Goal: Task Accomplishment & Management: Complete application form

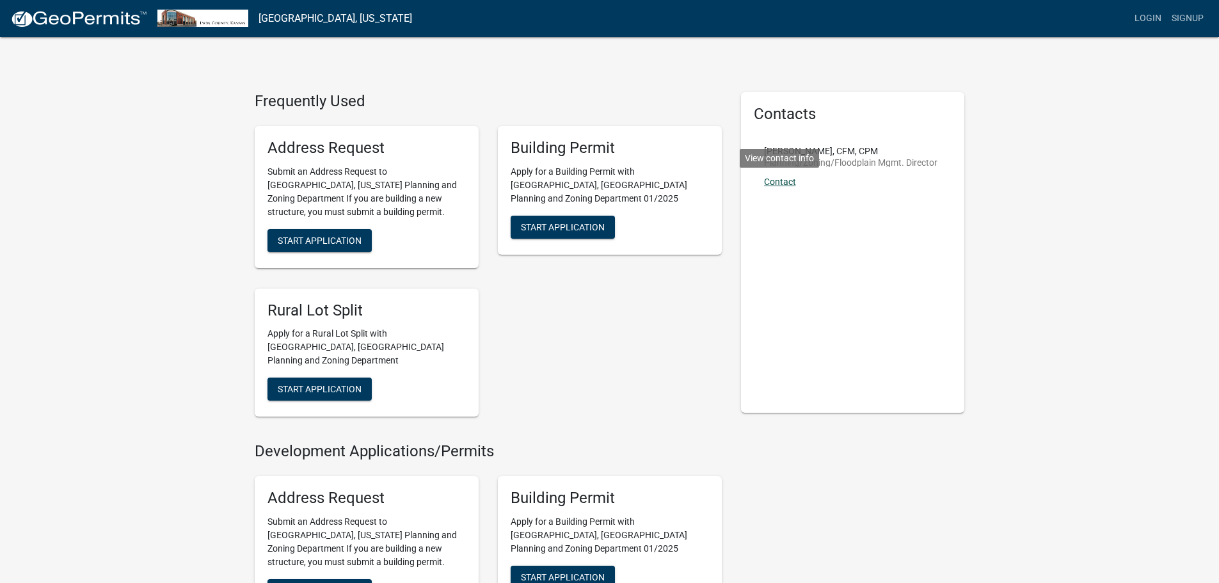
click at [784, 178] on link "Contact" at bounding box center [780, 182] width 32 height 10
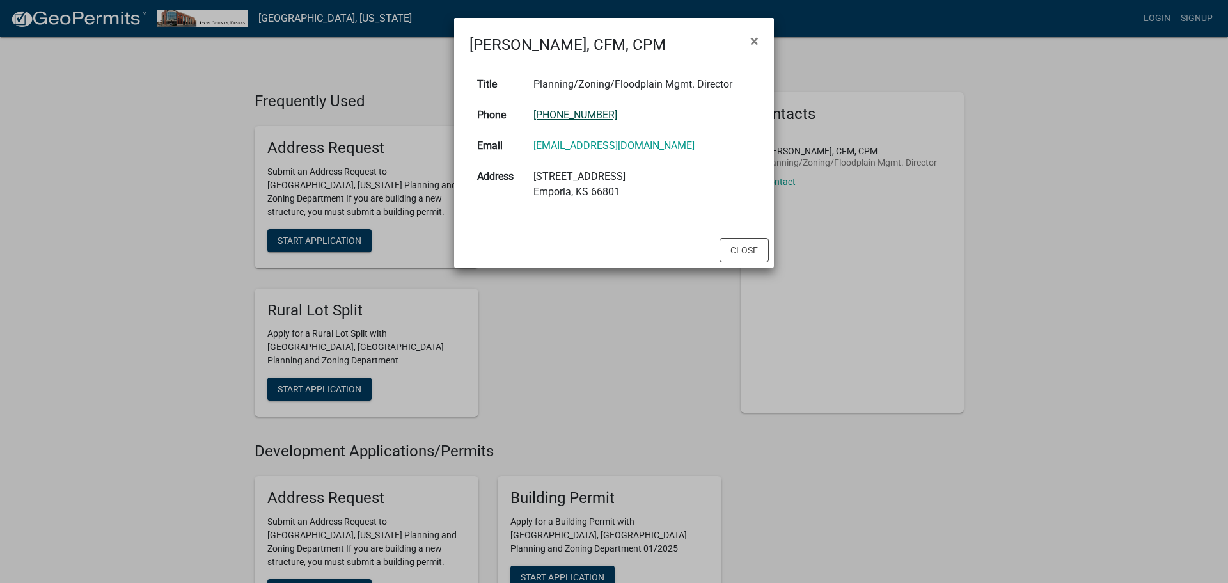
click at [556, 116] on link "620-341-3471" at bounding box center [576, 115] width 84 height 12
drag, startPoint x: 647, startPoint y: 26, endPoint x: 524, endPoint y: 31, distance: 123.6
click at [524, 31] on div "Samuel Seeley, CFM, CPM ×" at bounding box center [614, 37] width 320 height 38
click at [580, 145] on link "sseeley@lyoncountyks.gov" at bounding box center [614, 145] width 161 height 12
click at [752, 36] on span "×" at bounding box center [754, 41] width 8 height 18
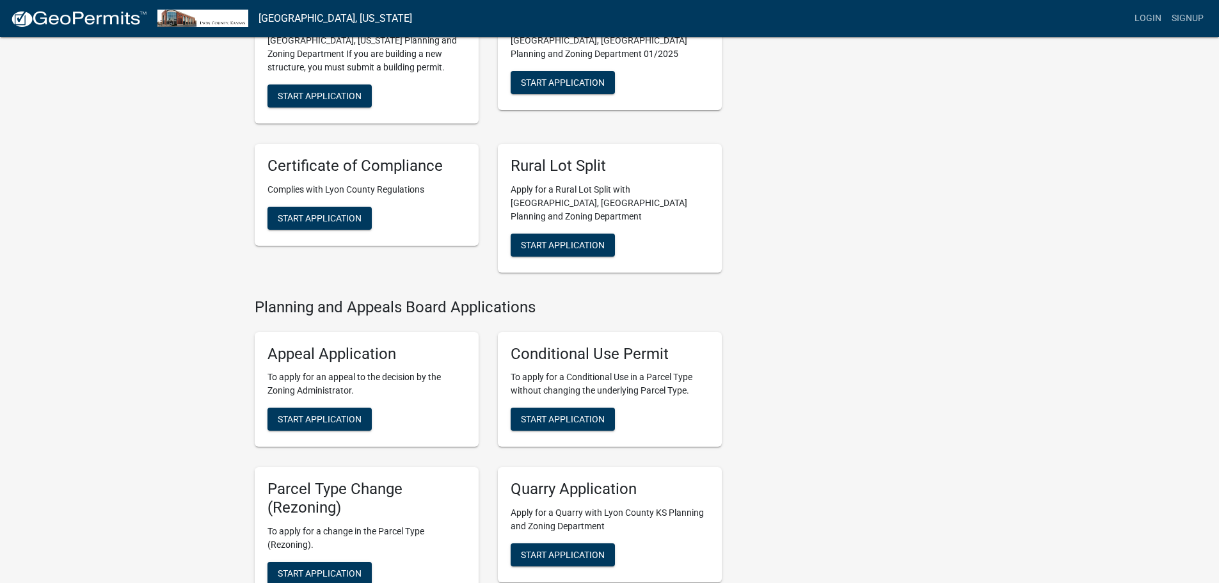
scroll to position [512, 0]
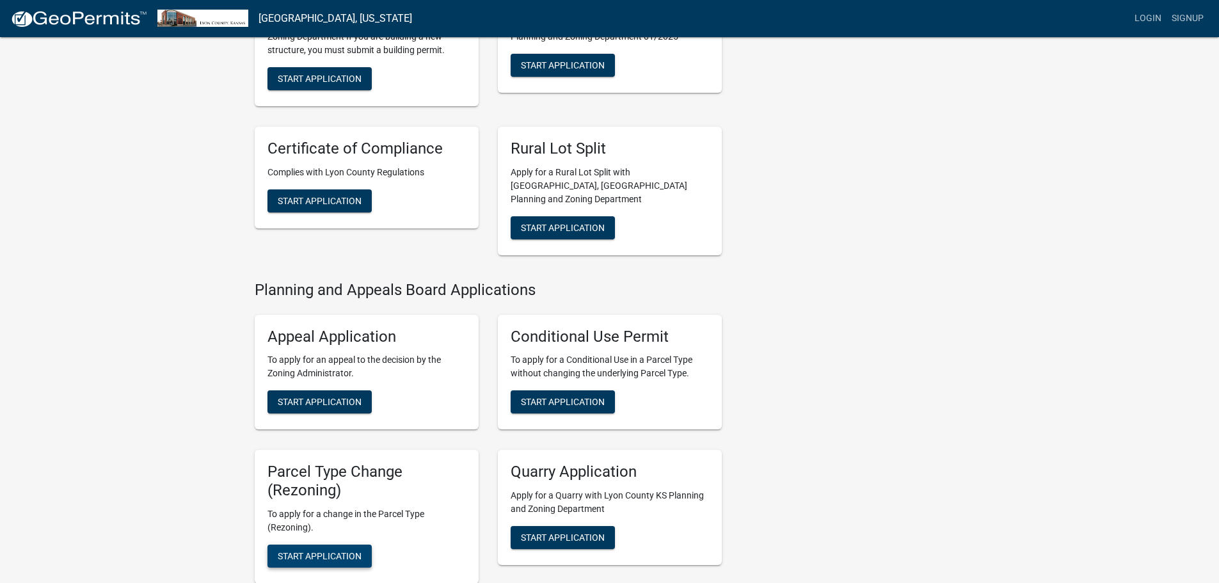
click at [351, 550] on span "Start Application" at bounding box center [320, 555] width 84 height 10
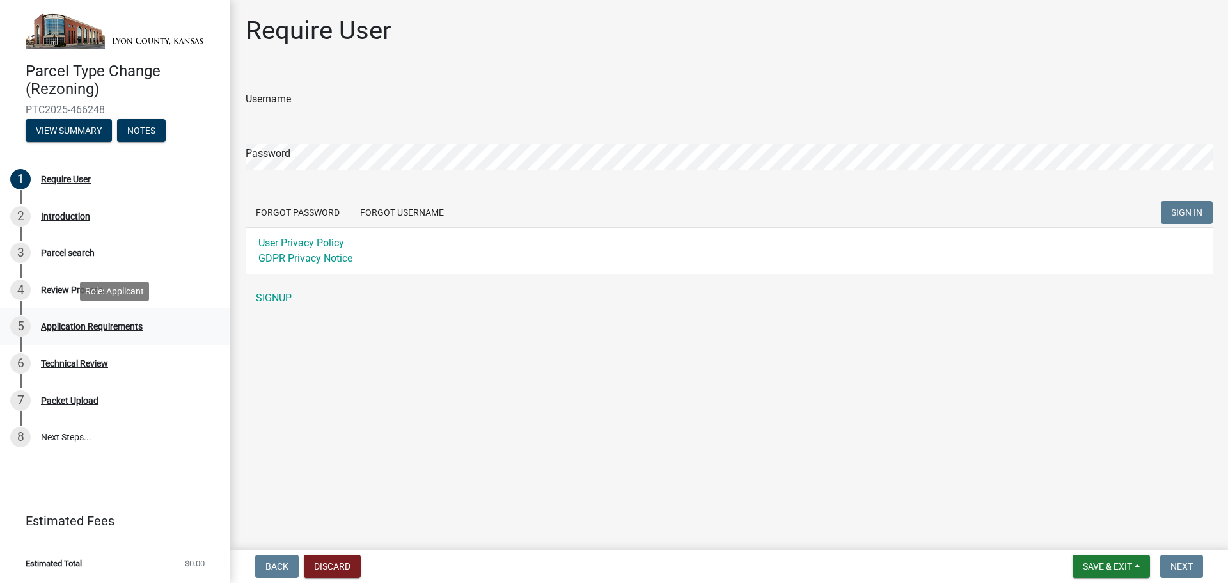
click at [129, 319] on div "5 Application Requirements" at bounding box center [110, 326] width 200 height 20
click at [130, 331] on div "Application Requirements" at bounding box center [92, 326] width 102 height 9
click at [66, 133] on button "View Summary" at bounding box center [69, 130] width 86 height 23
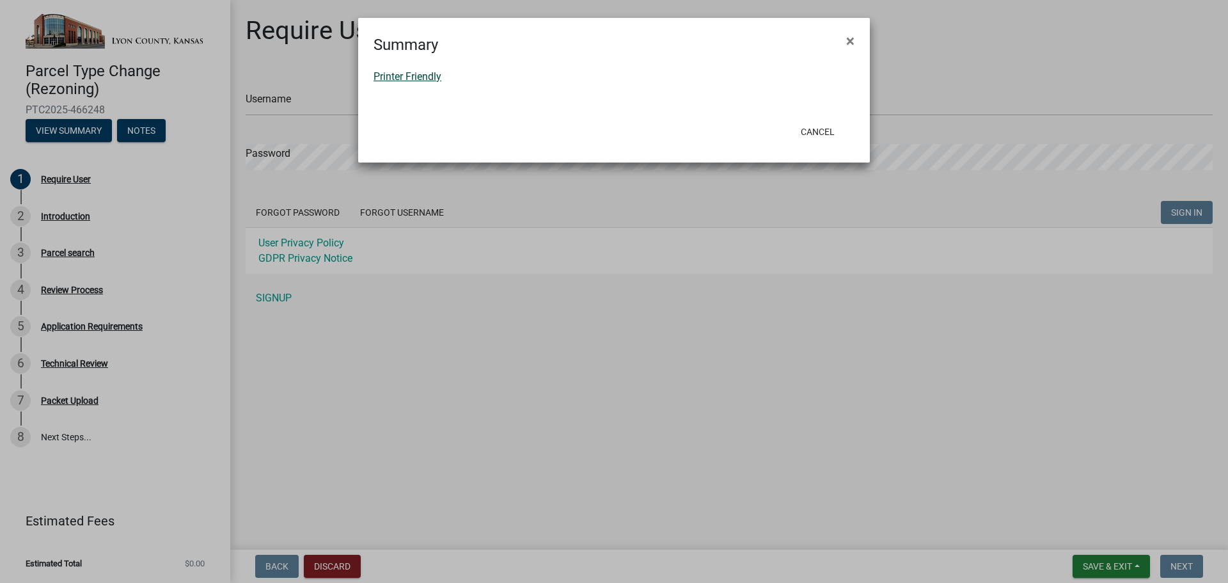
click at [387, 74] on link "Printer Friendly" at bounding box center [408, 76] width 68 height 12
click at [802, 129] on button "Cancel" at bounding box center [818, 131] width 54 height 23
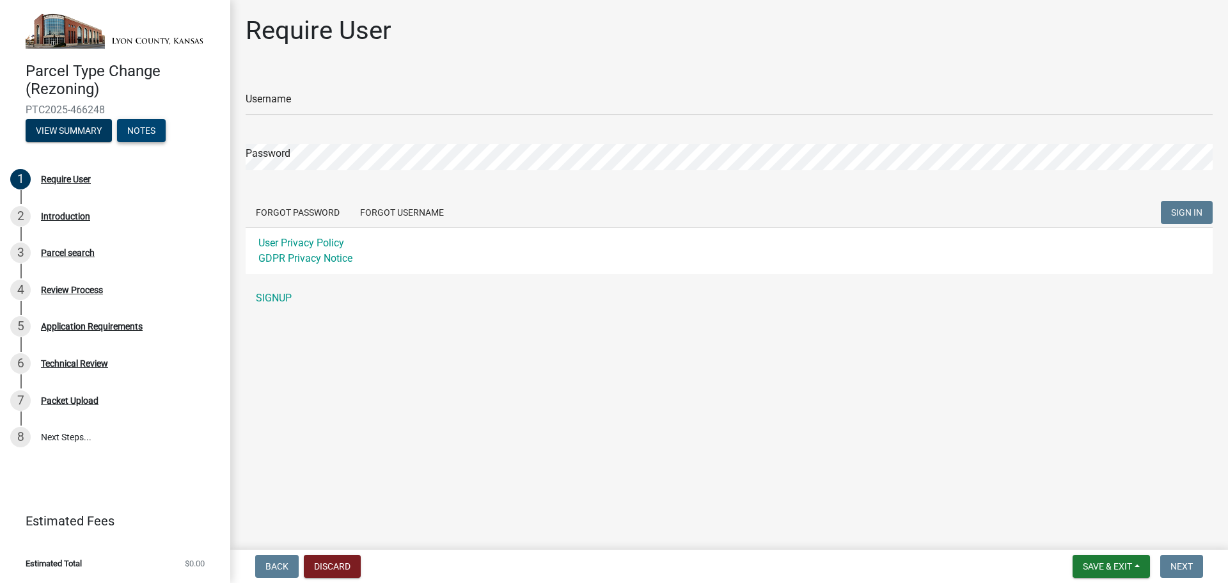
click at [140, 135] on button "Notes" at bounding box center [141, 130] width 49 height 23
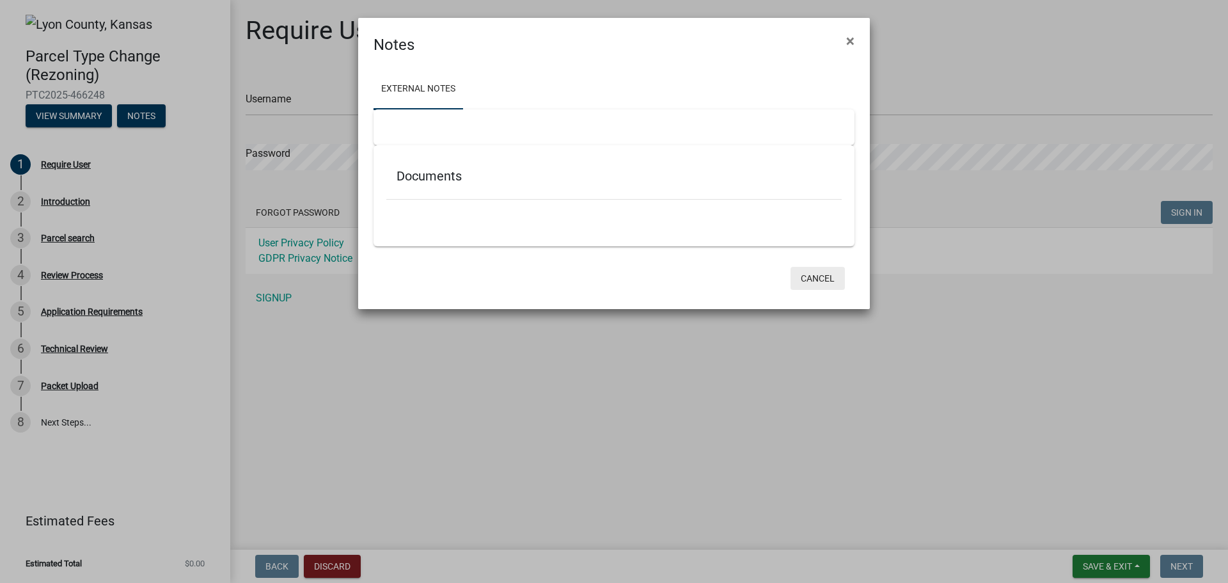
click at [830, 273] on button "Cancel" at bounding box center [818, 278] width 54 height 23
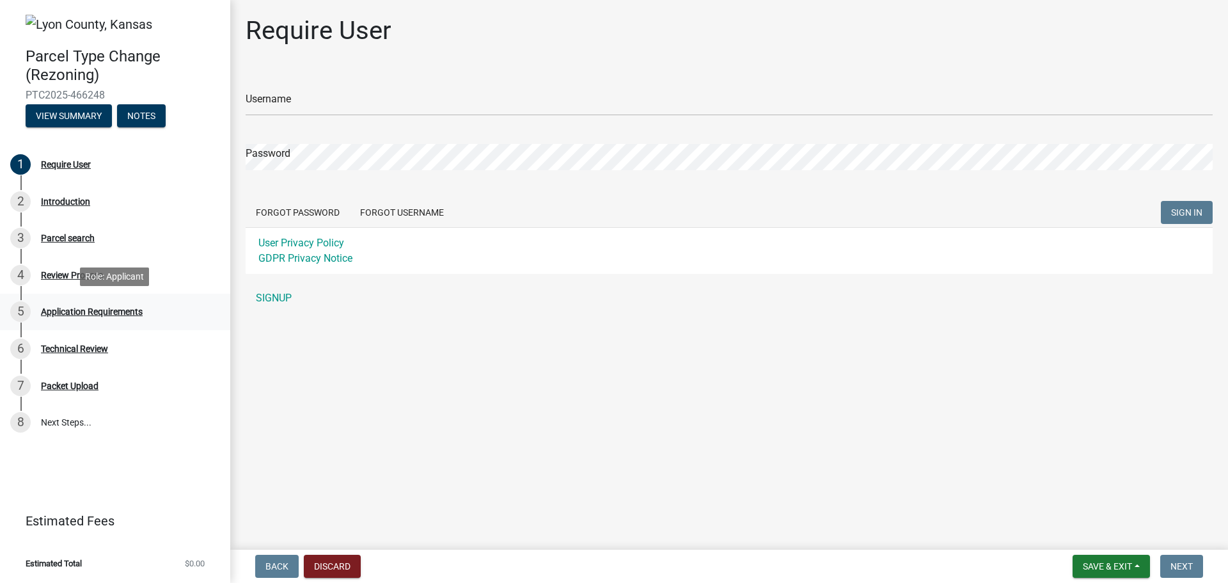
click at [124, 309] on div "Application Requirements" at bounding box center [92, 311] width 102 height 9
click at [100, 310] on div "Application Requirements" at bounding box center [92, 311] width 102 height 9
click at [281, 297] on link "SIGNUP" at bounding box center [729, 298] width 967 height 26
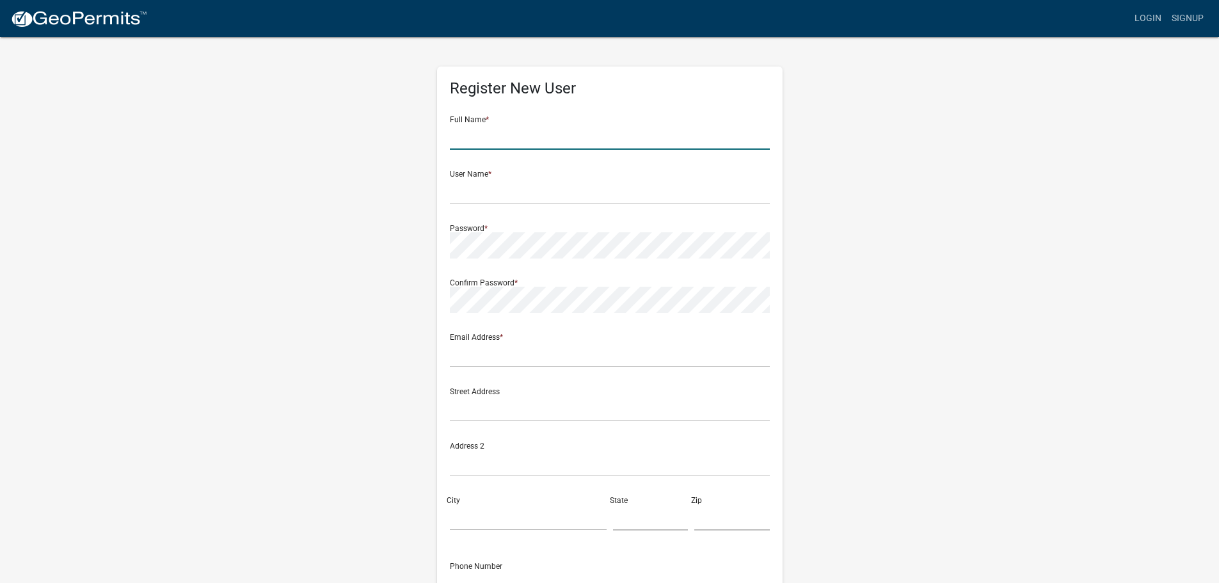
click at [518, 142] on input "text" at bounding box center [610, 136] width 320 height 26
type input "Perla Diosdado"
type input "pramos183@gmail.com"
type input "4506 N 111TH STREET"
type input "KANSAS CITY"
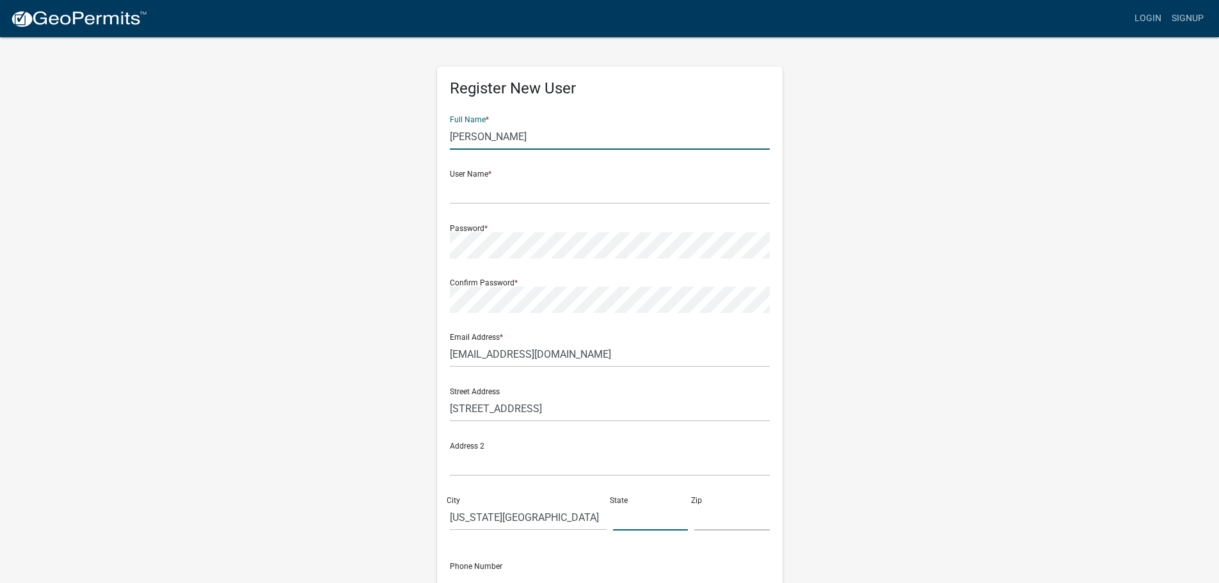
type input "KS"
type input "66109"
click at [471, 187] on input "text" at bounding box center [610, 191] width 320 height 26
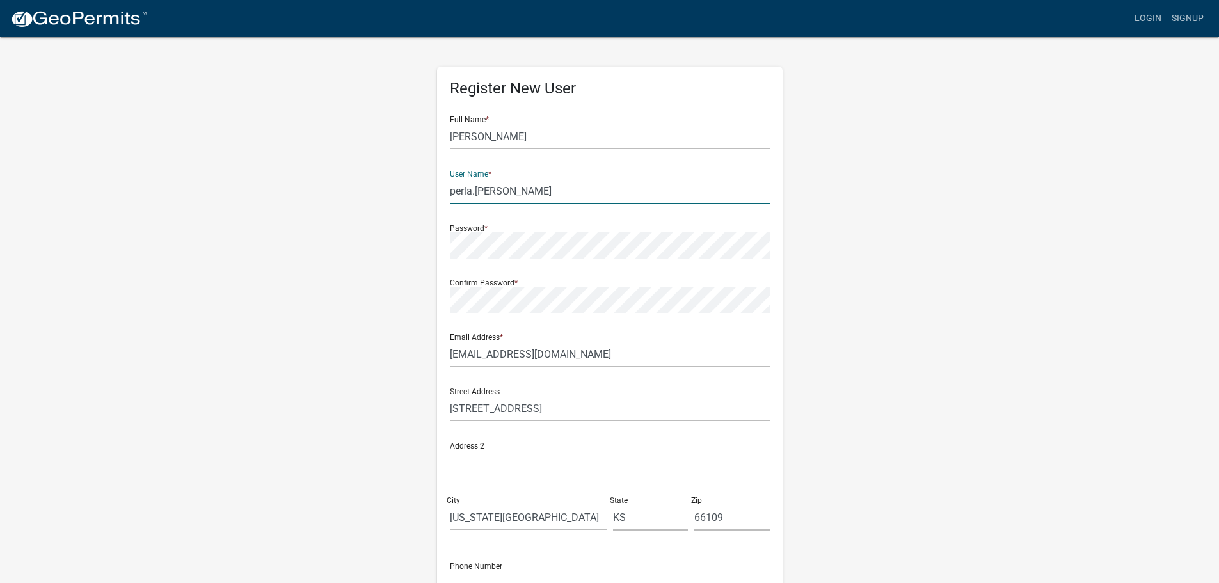
type input "perla.[PERSON_NAME]"
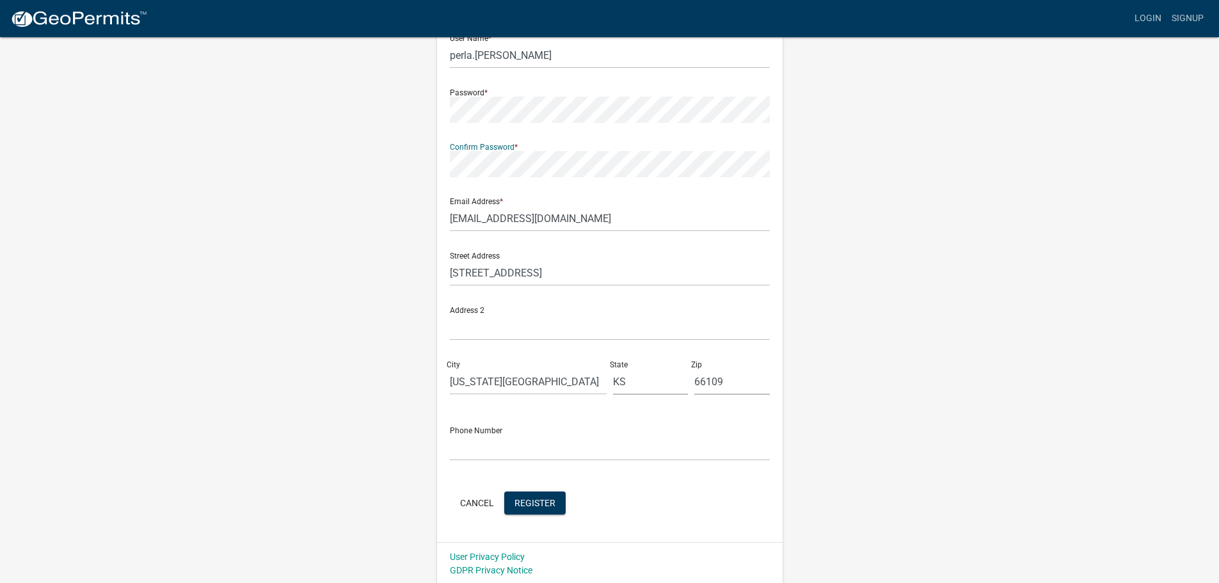
scroll to position [138, 0]
click at [662, 441] on input "text" at bounding box center [610, 445] width 320 height 26
type input "816.683.7059"
click at [550, 505] on span "Register" at bounding box center [534, 500] width 41 height 10
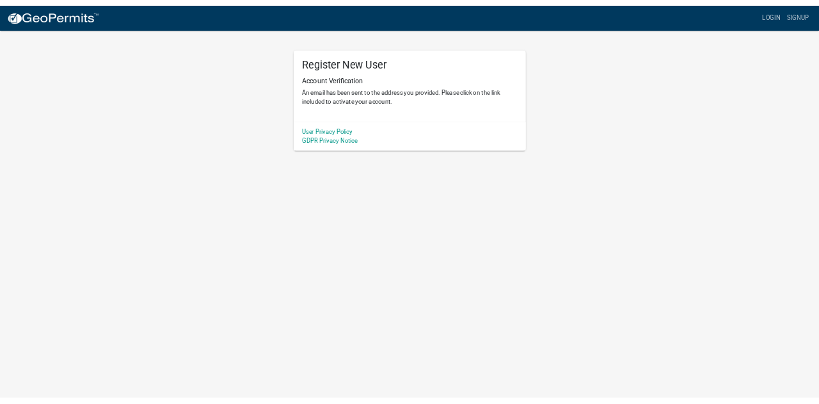
scroll to position [0, 0]
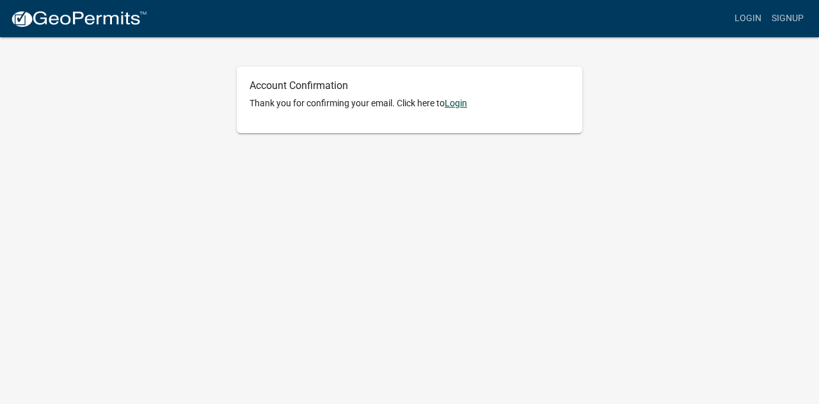
click at [459, 107] on link "Login" at bounding box center [456, 103] width 22 height 10
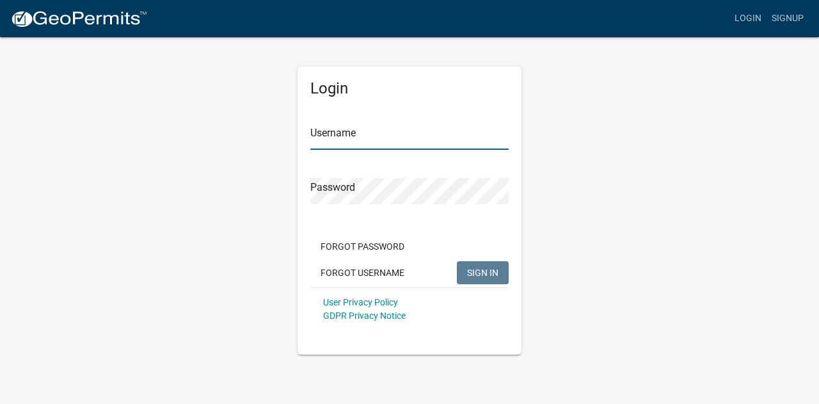
click at [368, 129] on input "Username" at bounding box center [409, 136] width 198 height 26
type input "perla.[PERSON_NAME]"
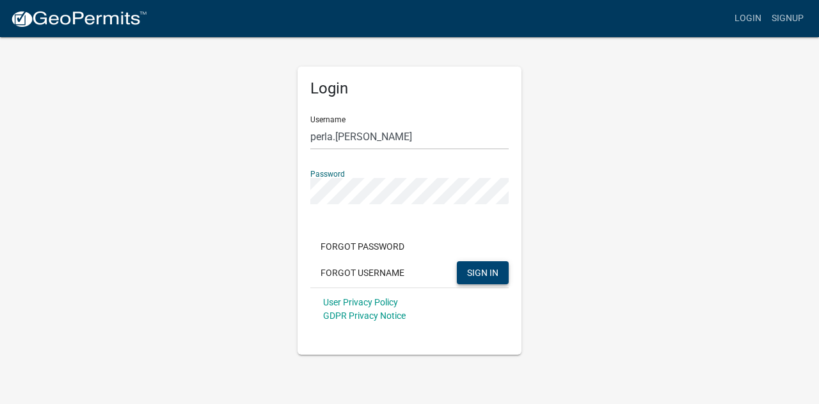
click at [484, 269] on span "SIGN IN" at bounding box center [482, 272] width 31 height 10
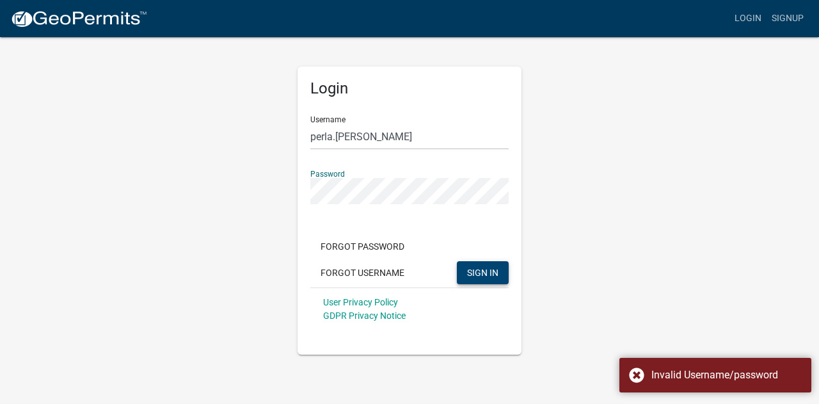
click at [233, 196] on div "Login Username [PERSON_NAME].[PERSON_NAME] Password Forgot Password Forgot User…" at bounding box center [409, 195] width 729 height 319
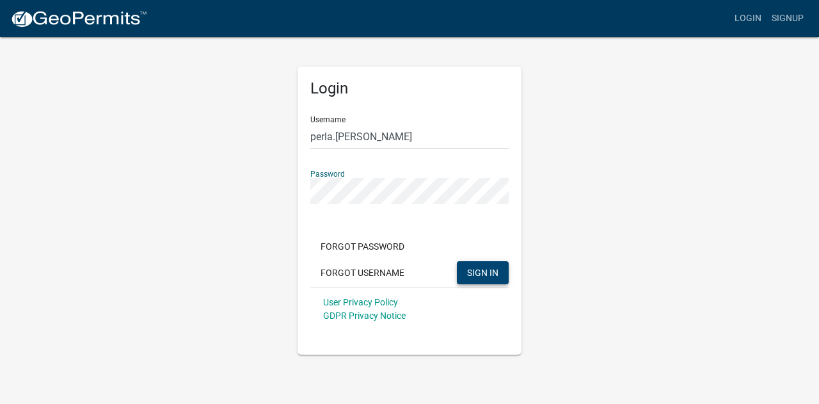
click at [483, 271] on span "SIGN IN" at bounding box center [482, 272] width 31 height 10
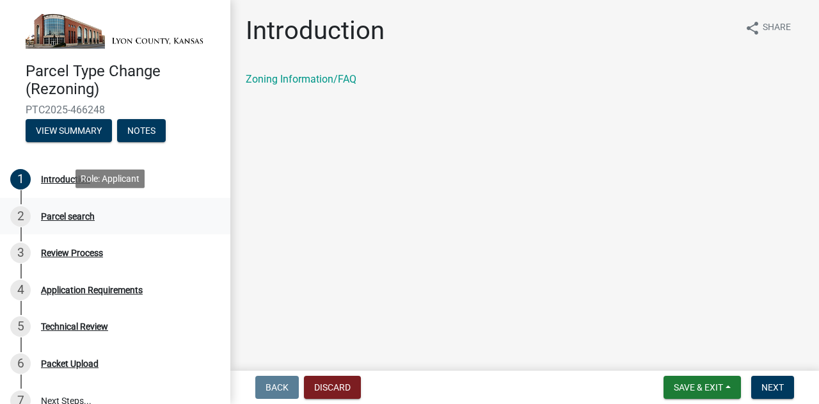
click at [77, 215] on div "Parcel search" at bounding box center [68, 216] width 54 height 9
click at [306, 82] on link "Zoning Information/FAQ" at bounding box center [301, 79] width 111 height 12
click at [78, 290] on div "Application Requirements" at bounding box center [92, 289] width 102 height 9
click at [136, 285] on div "Application Requirements" at bounding box center [92, 289] width 102 height 9
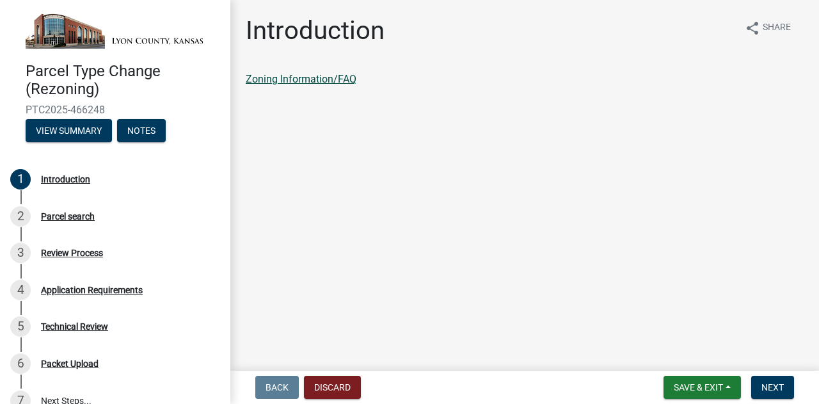
click at [323, 79] on link "Zoning Information/FAQ" at bounding box center [301, 79] width 111 height 12
click at [783, 383] on span "Next" at bounding box center [772, 387] width 22 height 10
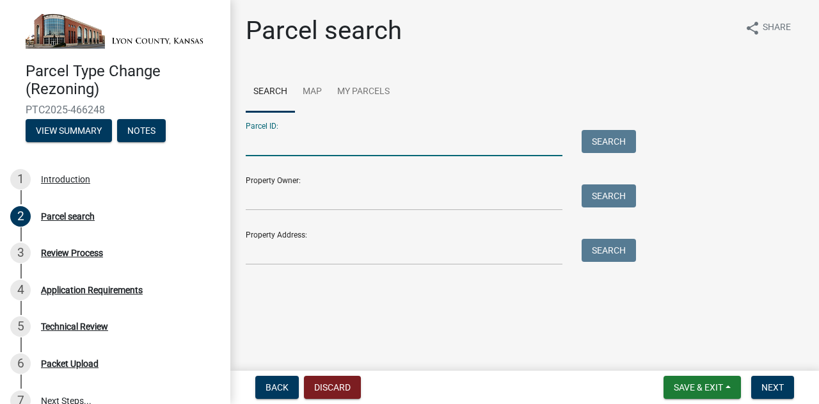
click at [279, 151] on input "Parcel ID:" at bounding box center [404, 143] width 317 height 26
paste input "1582700000002000"
type input "1582700000002000"
click at [617, 142] on button "Search" at bounding box center [609, 141] width 54 height 23
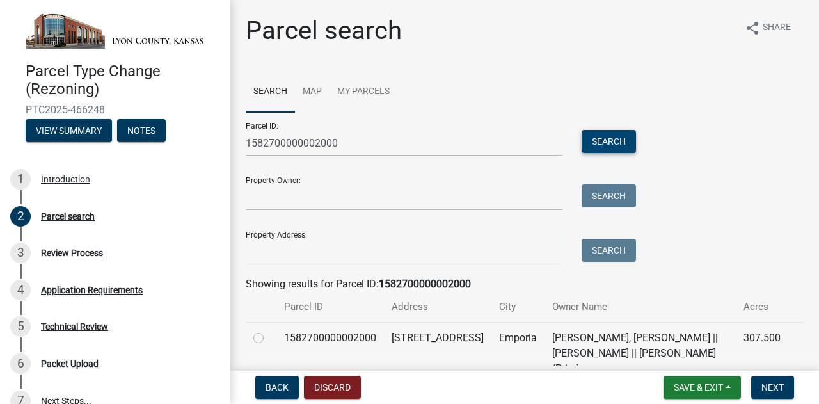
scroll to position [52, 0]
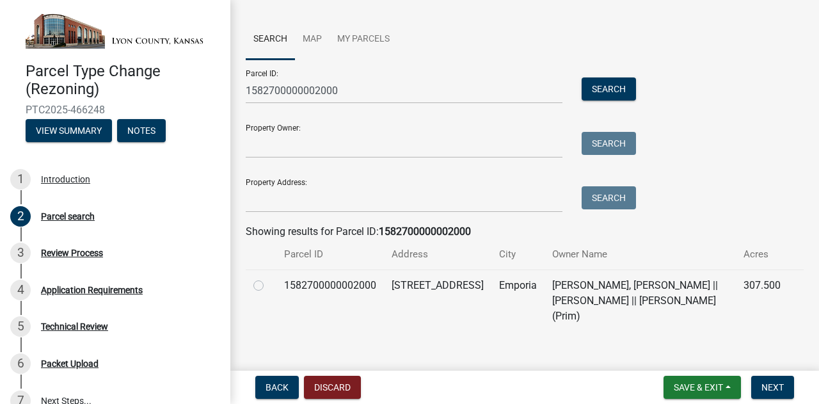
click at [269, 278] on label at bounding box center [269, 278] width 0 height 0
click at [269, 285] on input "radio" at bounding box center [273, 282] width 8 height 8
radio input "true"
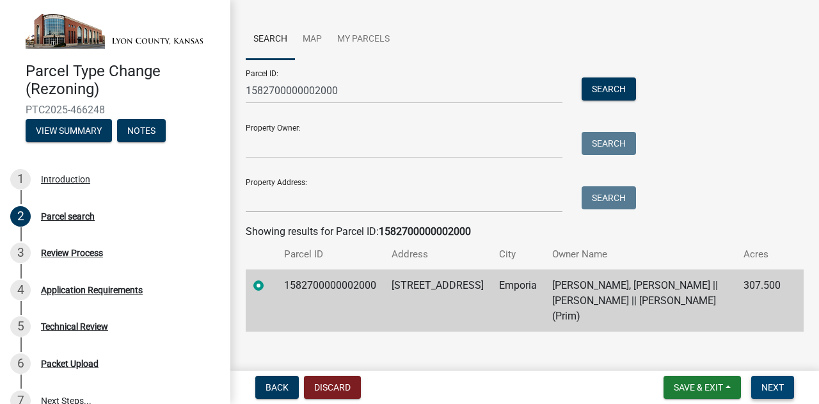
click at [777, 387] on span "Next" at bounding box center [772, 387] width 22 height 10
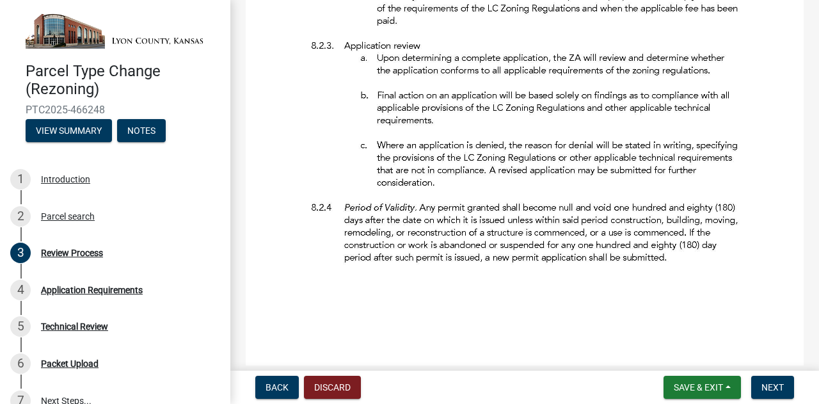
scroll to position [512, 0]
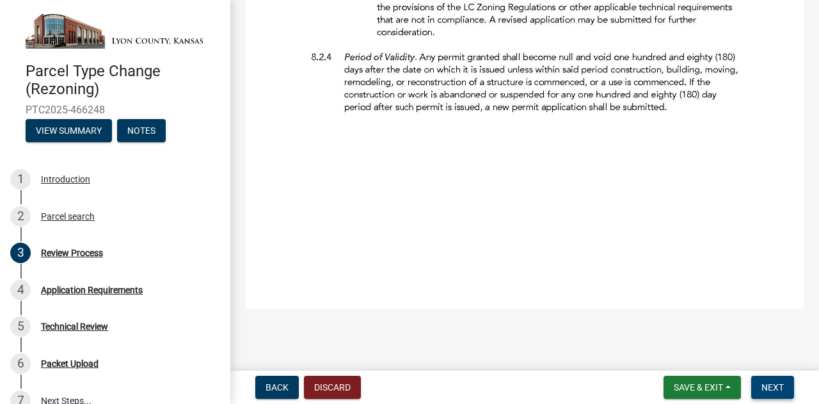
click at [779, 395] on button "Next" at bounding box center [772, 387] width 43 height 23
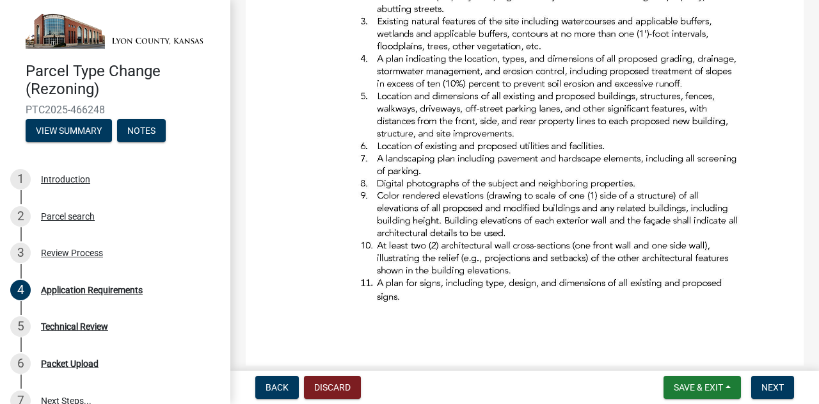
scroll to position [502, 0]
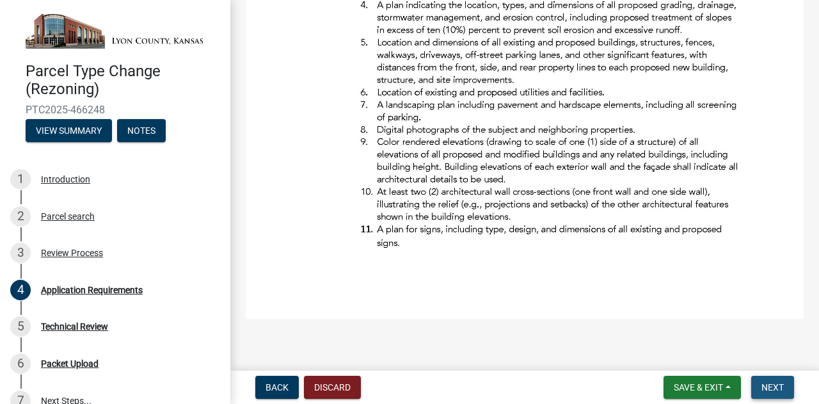
click at [779, 386] on span "Next" at bounding box center [772, 387] width 22 height 10
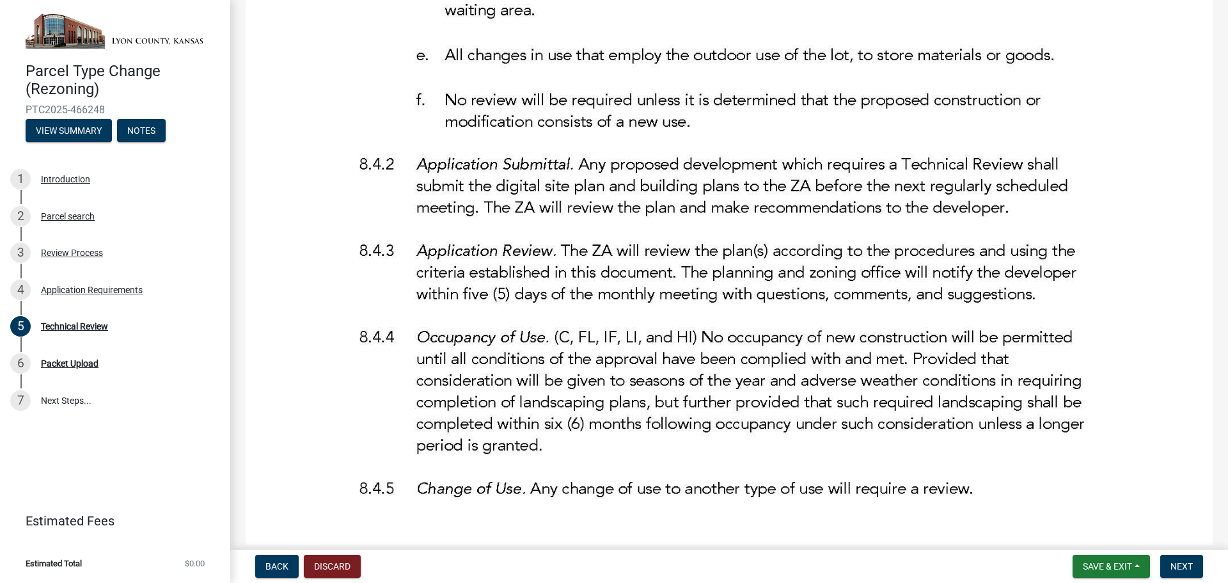
scroll to position [576, 0]
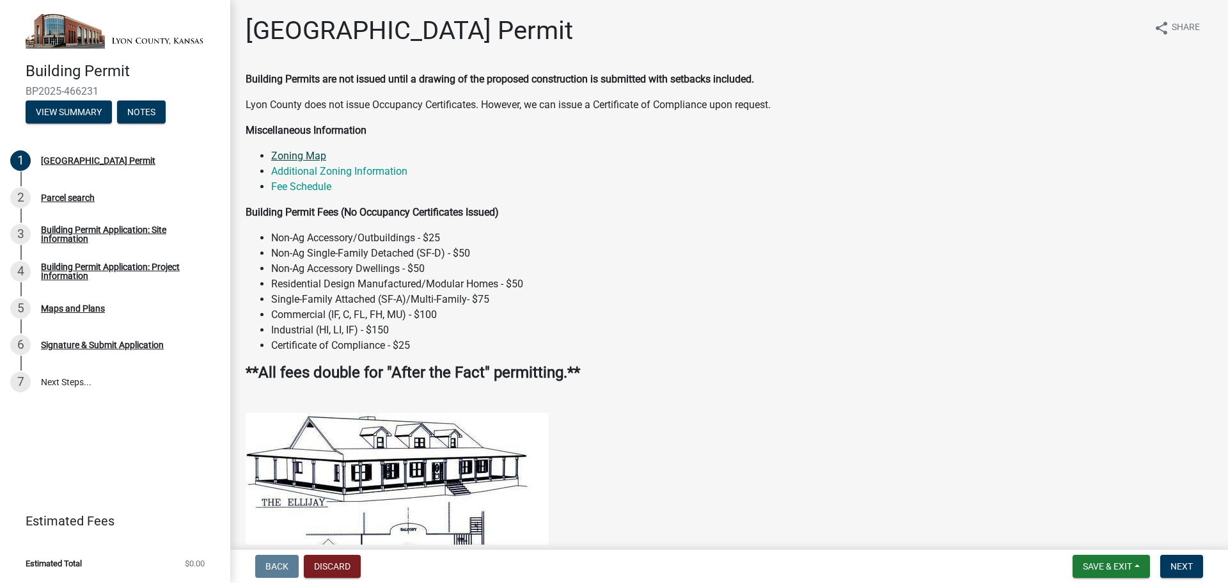
click at [307, 153] on link "Zoning Map" at bounding box center [298, 156] width 55 height 12
